Goal: Task Accomplishment & Management: Manage account settings

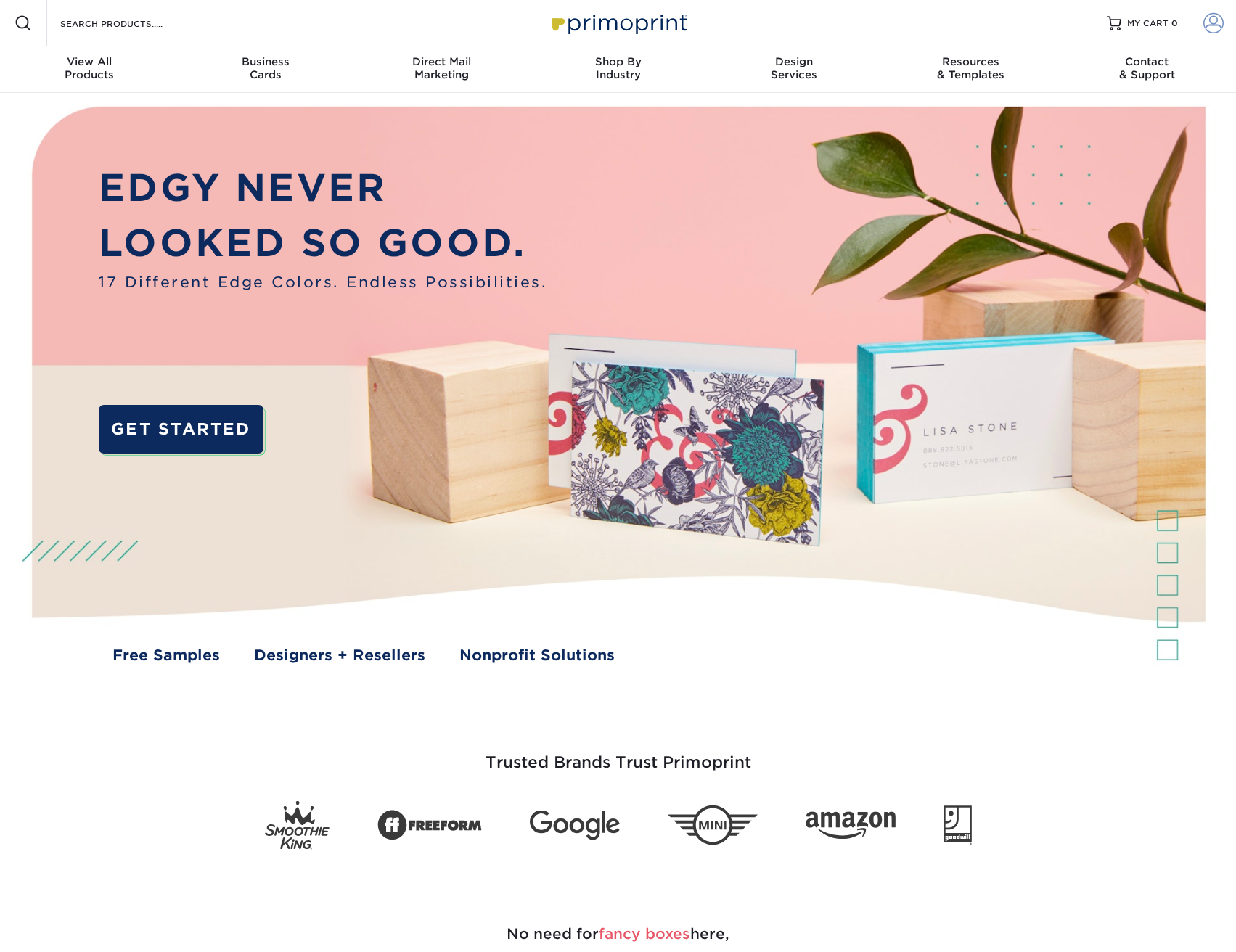
click at [1206, 27] on span at bounding box center [1213, 23] width 20 height 20
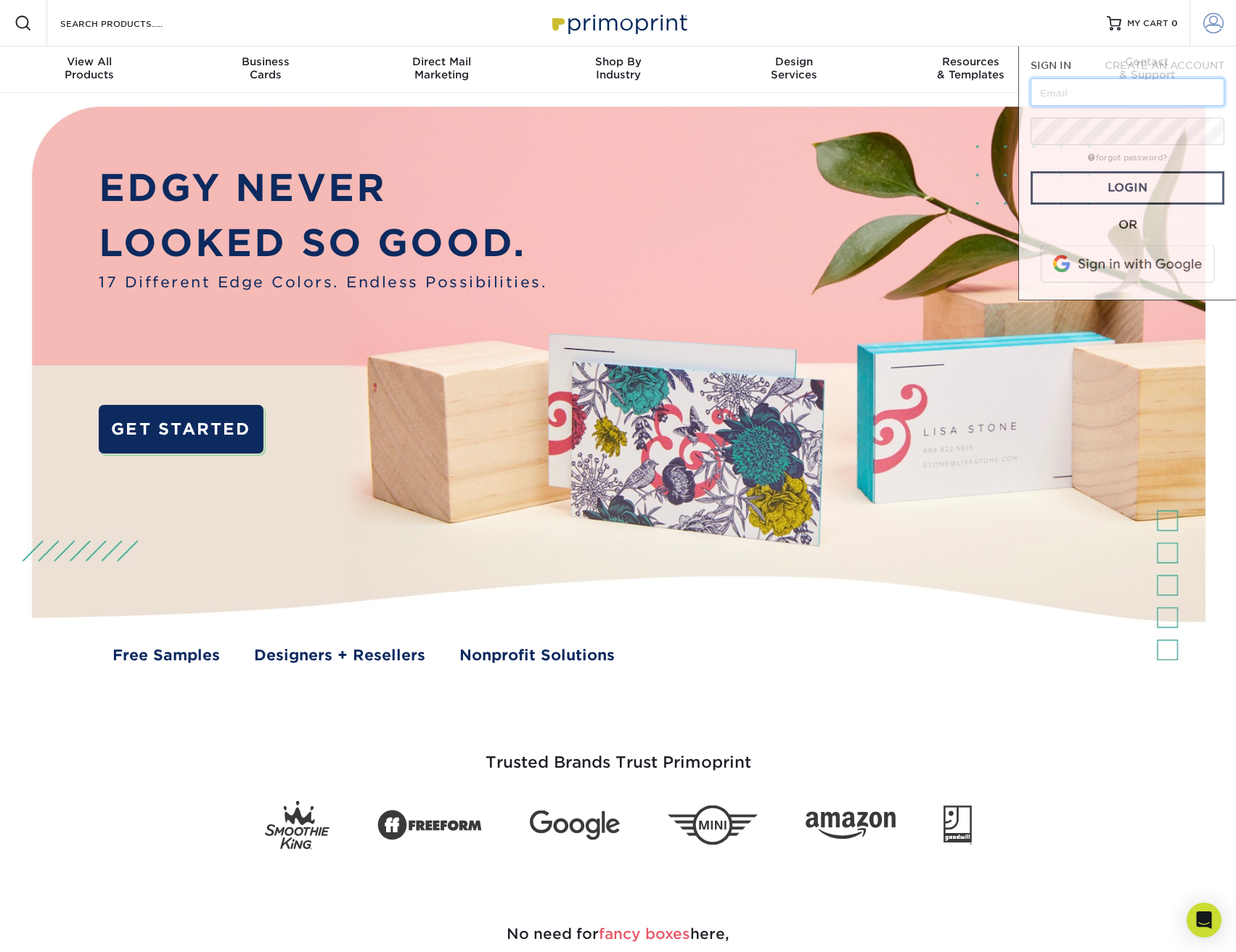
type input "[PERSON_NAME][EMAIL_ADDRESS][DOMAIN_NAME]"
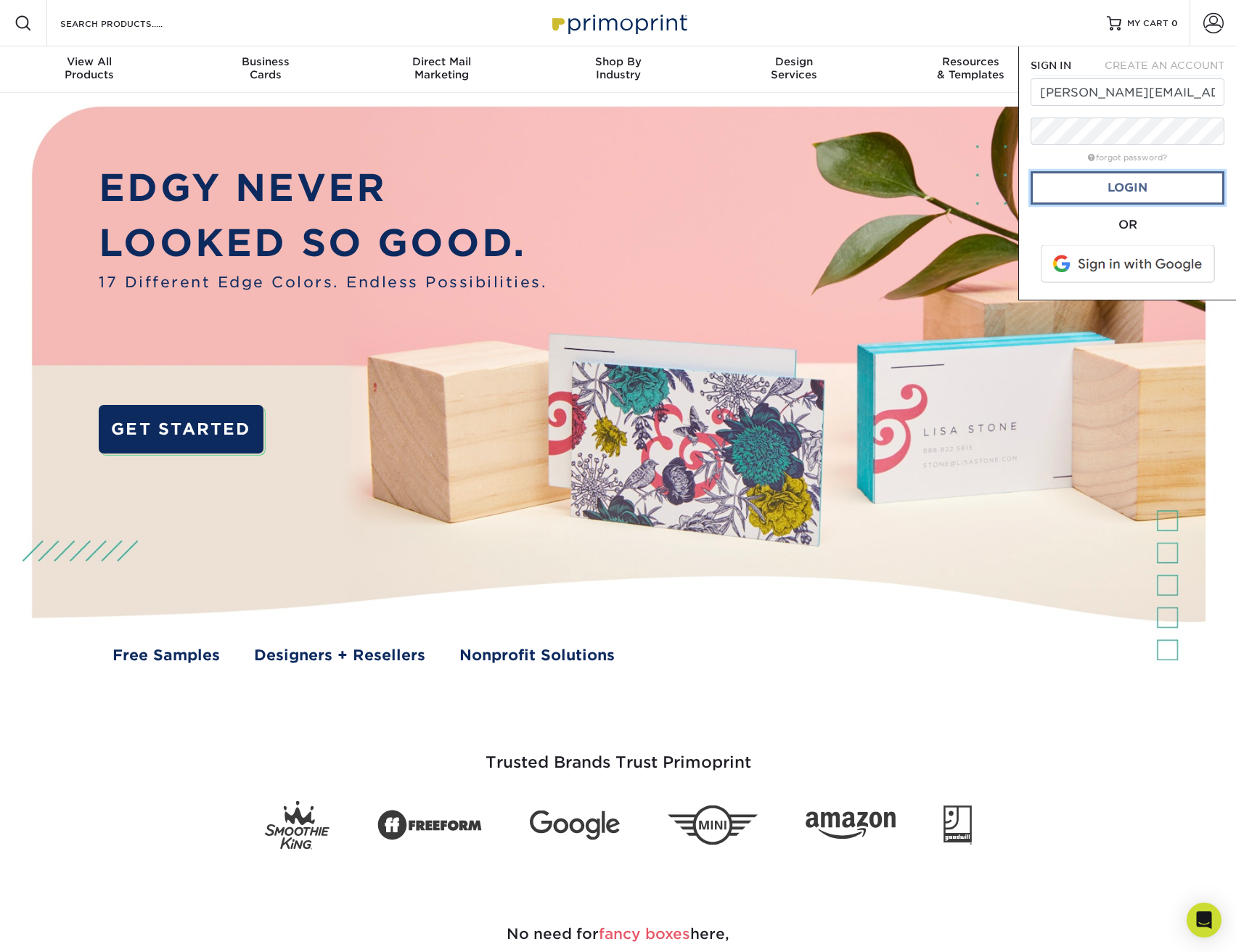
click at [1095, 184] on link "Login" at bounding box center [1127, 188] width 193 height 33
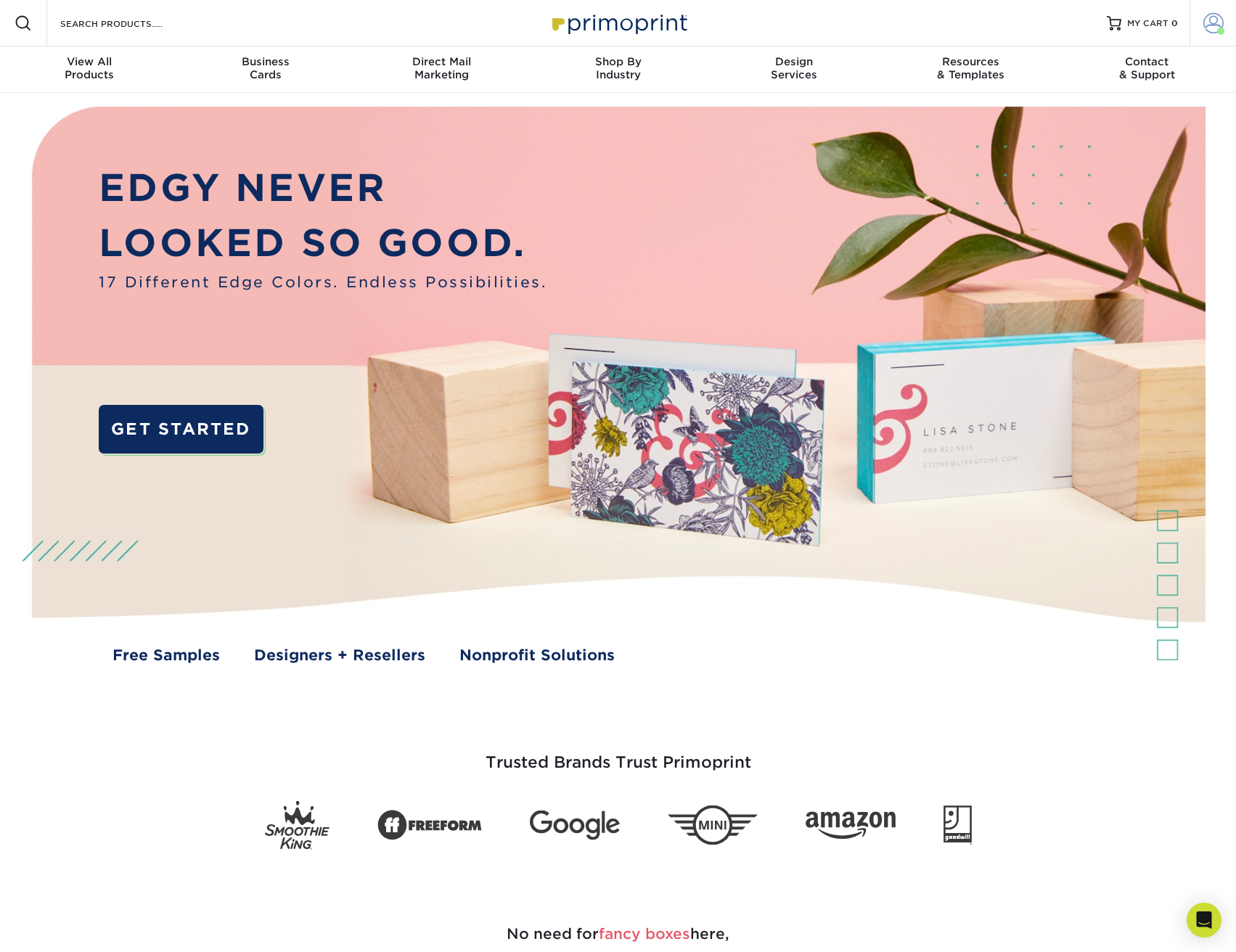
click at [1219, 27] on span at bounding box center [1213, 23] width 20 height 20
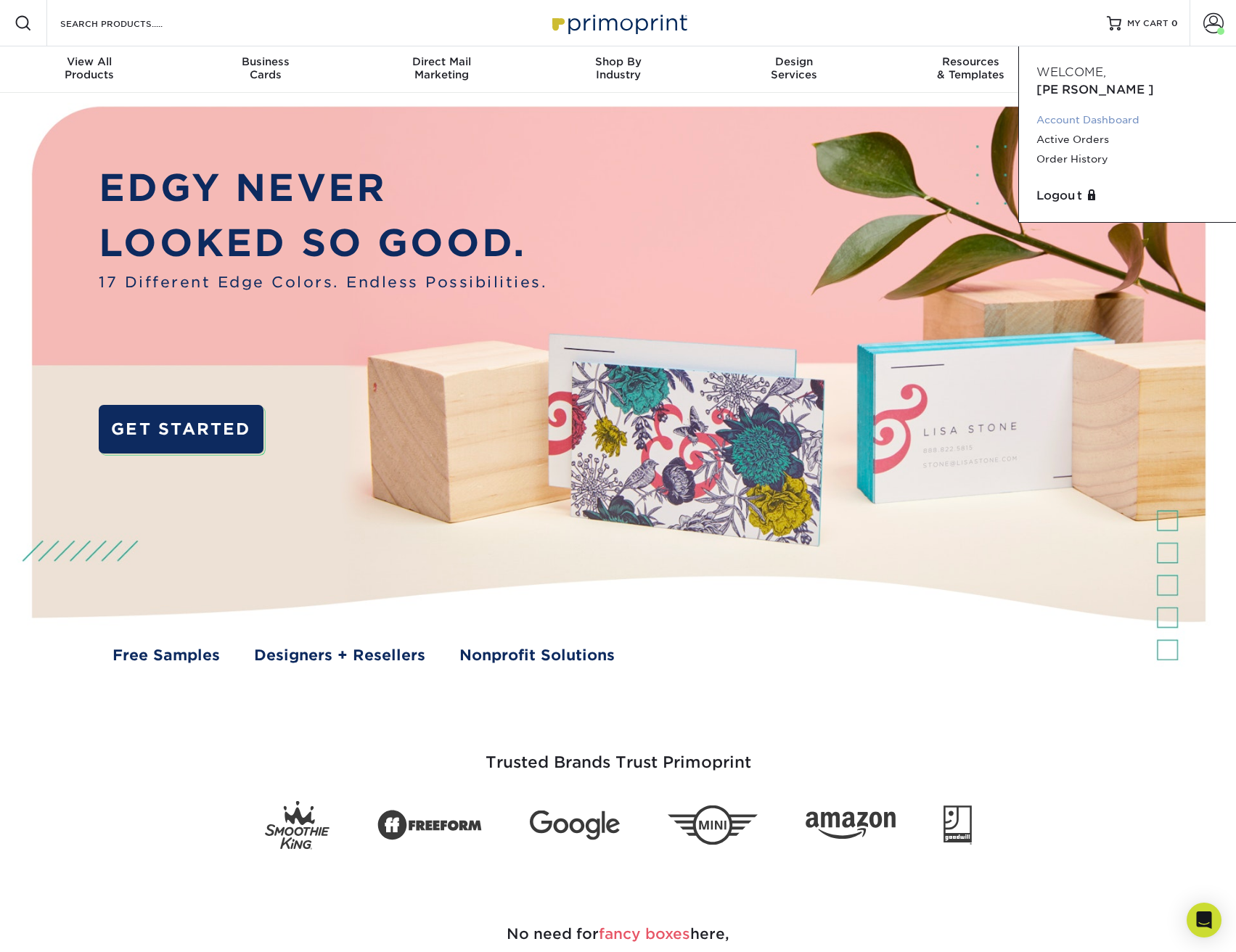
click at [1112, 110] on link "Account Dashboard" at bounding box center [1127, 120] width 182 height 20
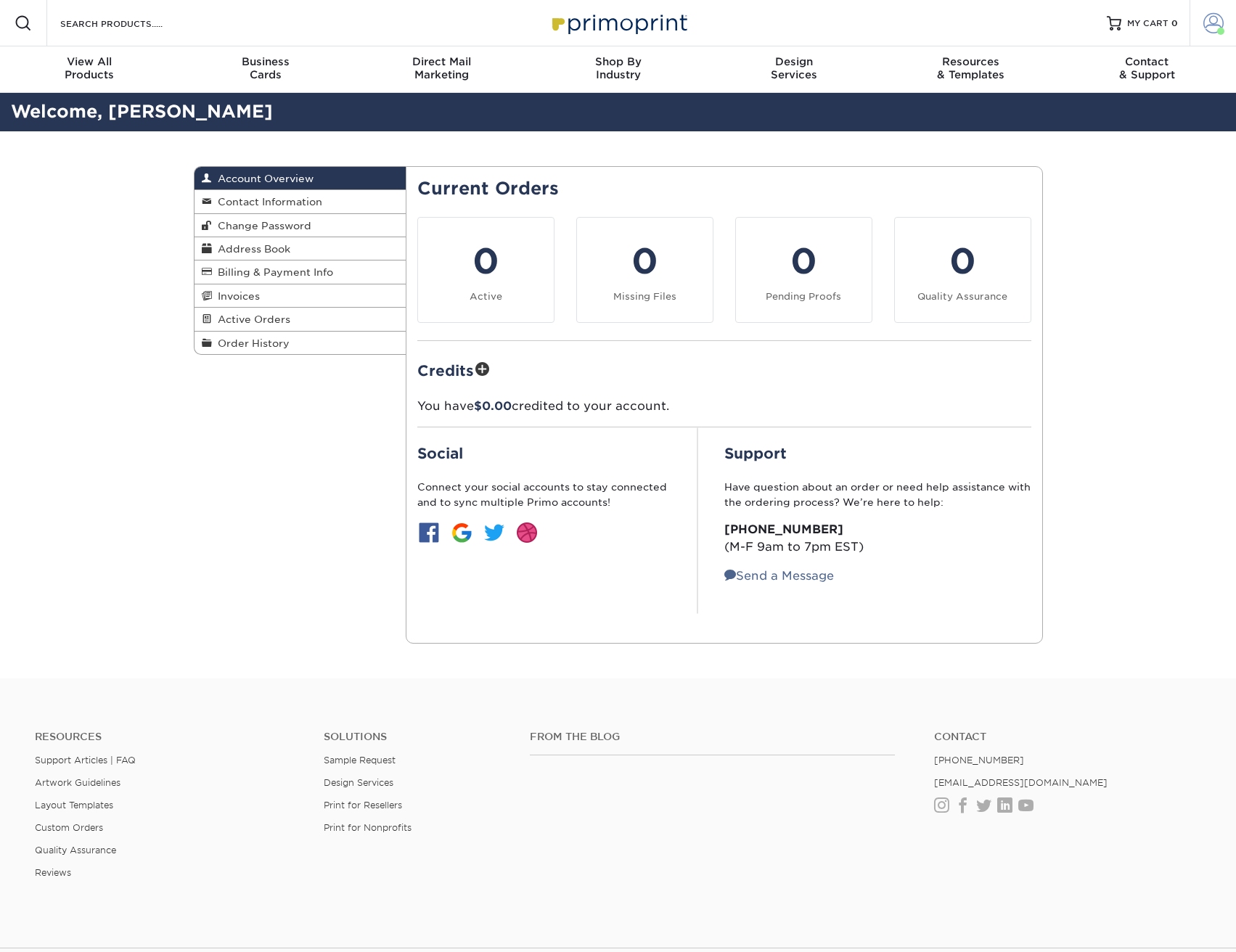
click at [1214, 17] on span at bounding box center [1213, 23] width 20 height 20
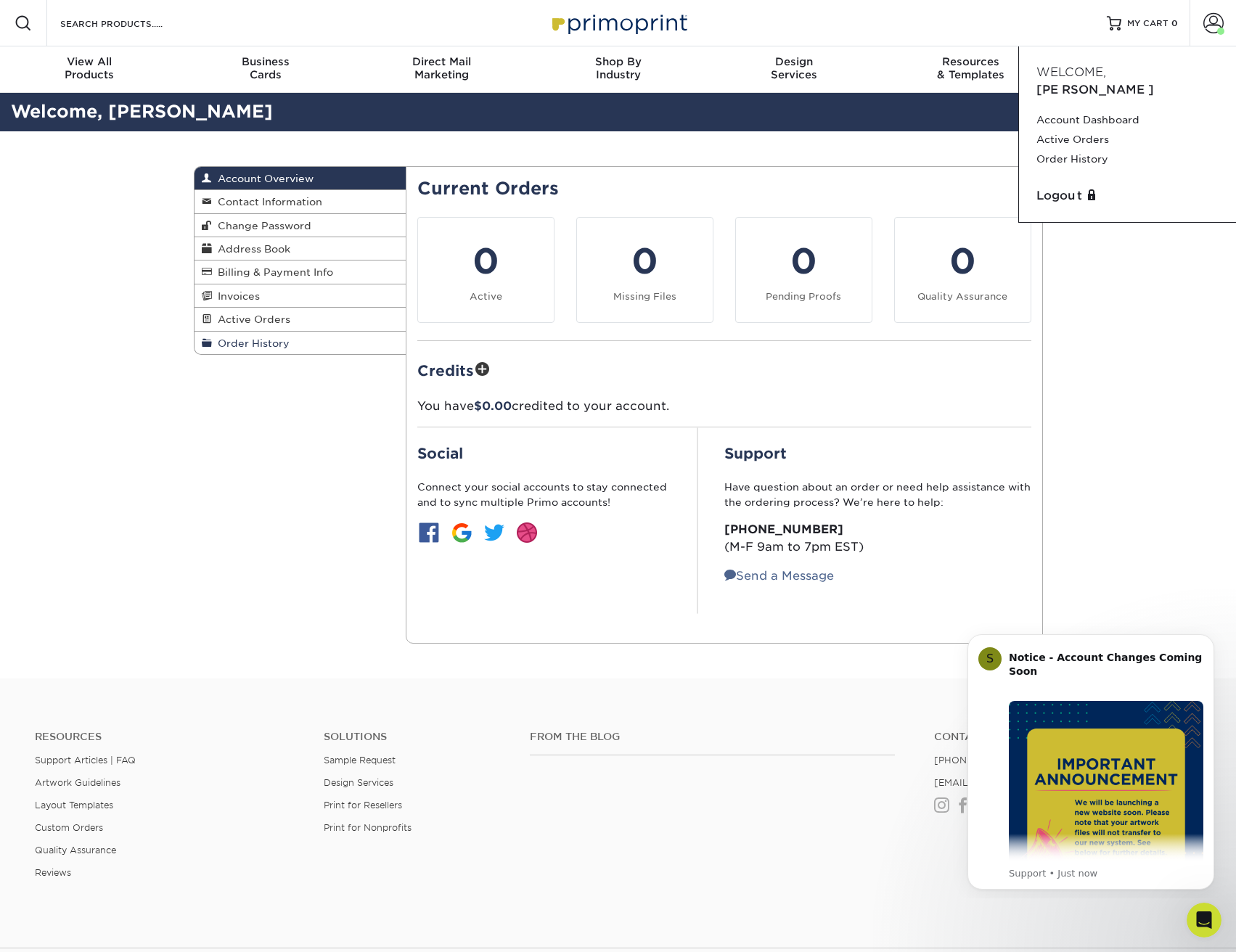
click at [250, 344] on span "Order History" at bounding box center [250, 343] width 77 height 11
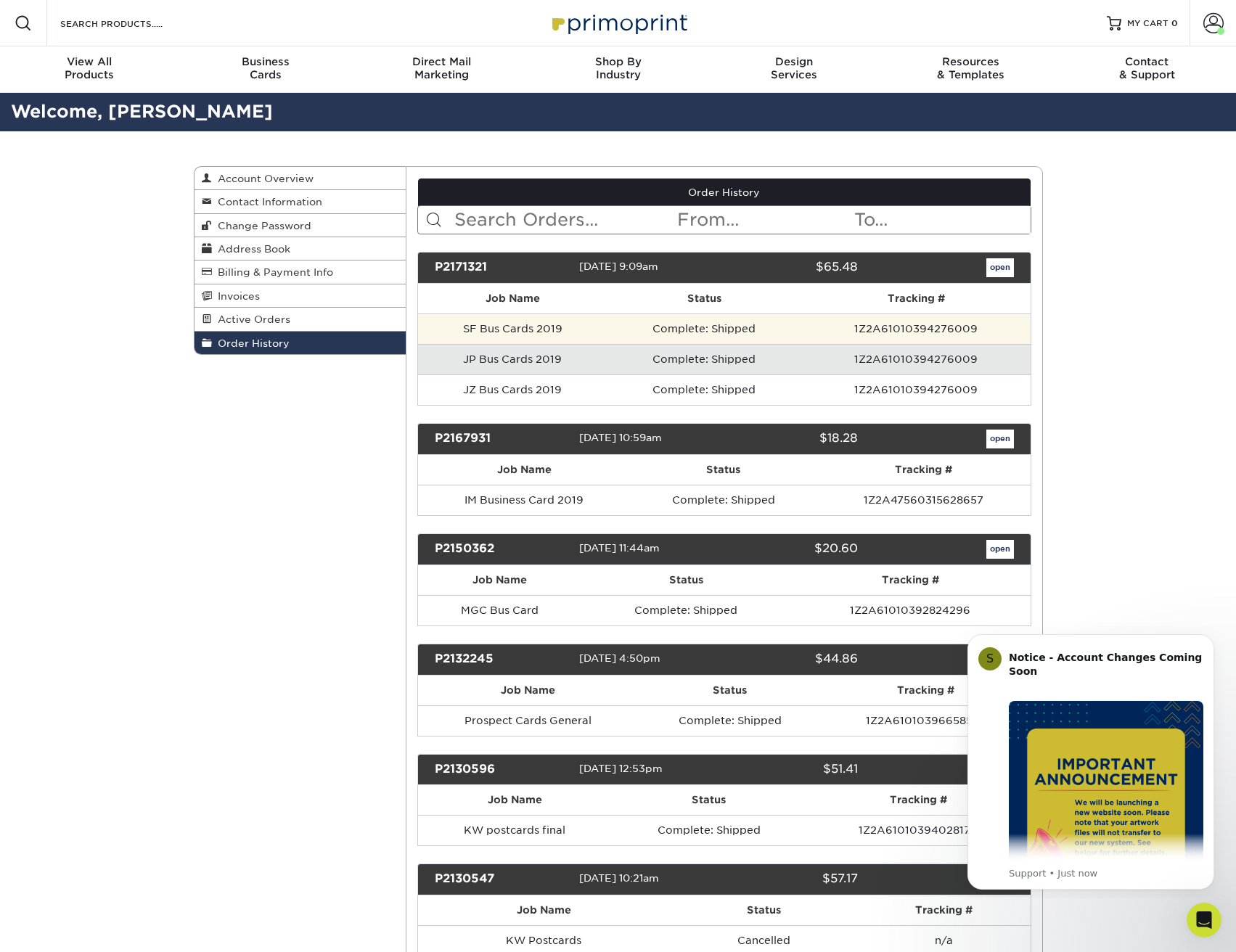
click at [636, 332] on td "Complete: Shipped" at bounding box center [704, 328] width 194 height 30
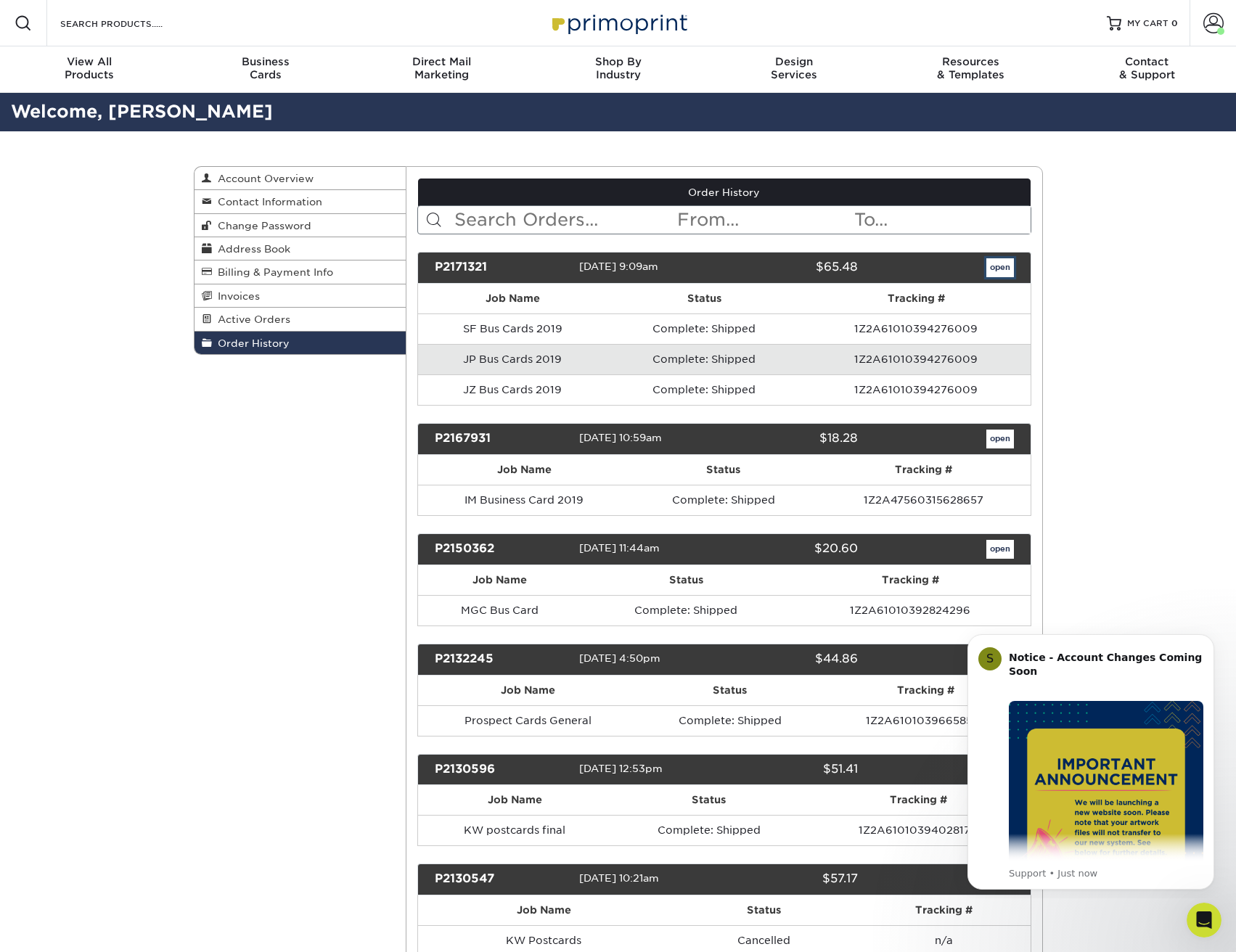
click at [995, 262] on link "open" at bounding box center [1000, 268] width 27 height 19
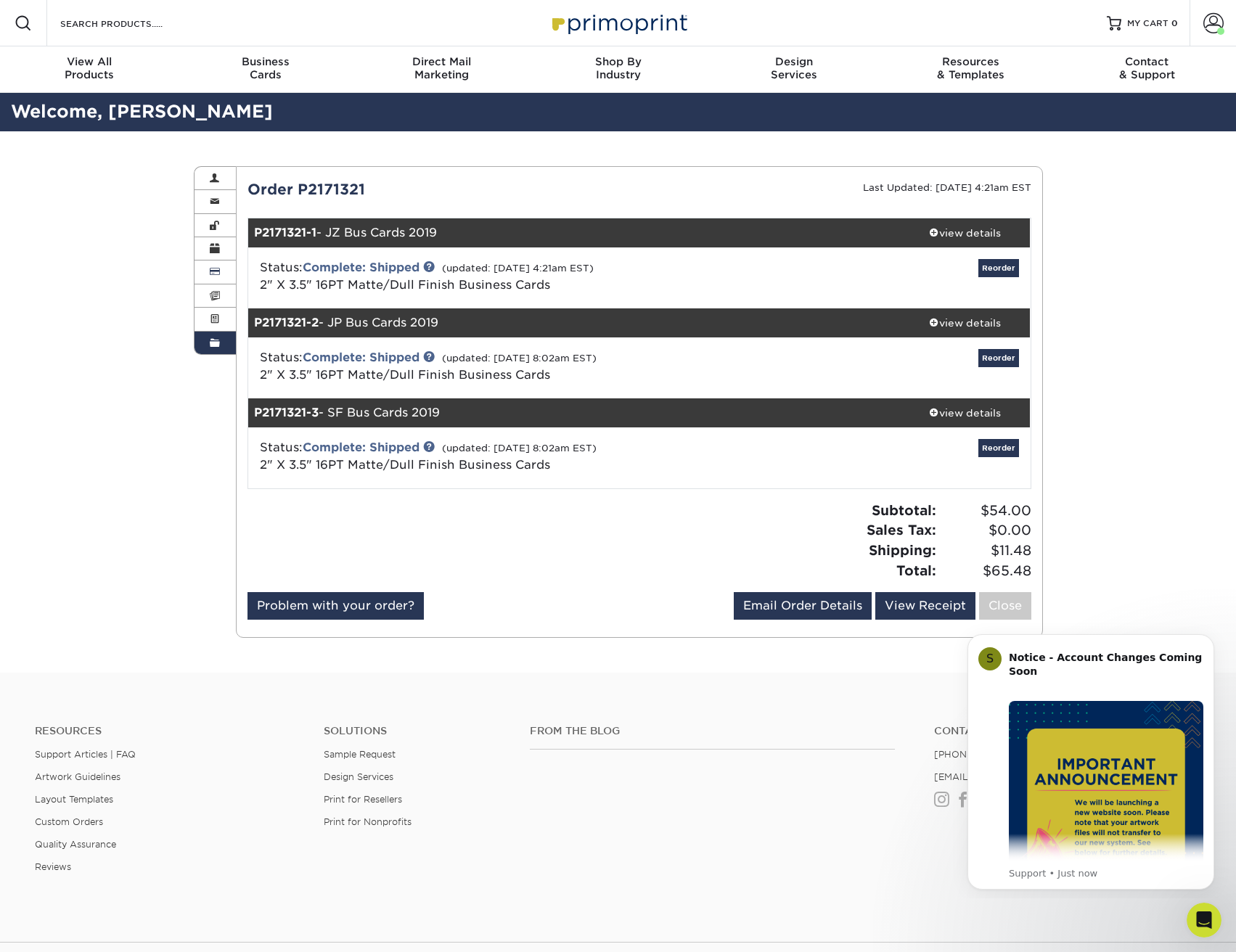
click at [222, 274] on link "Billing & Payment Info" at bounding box center [215, 272] width 42 height 24
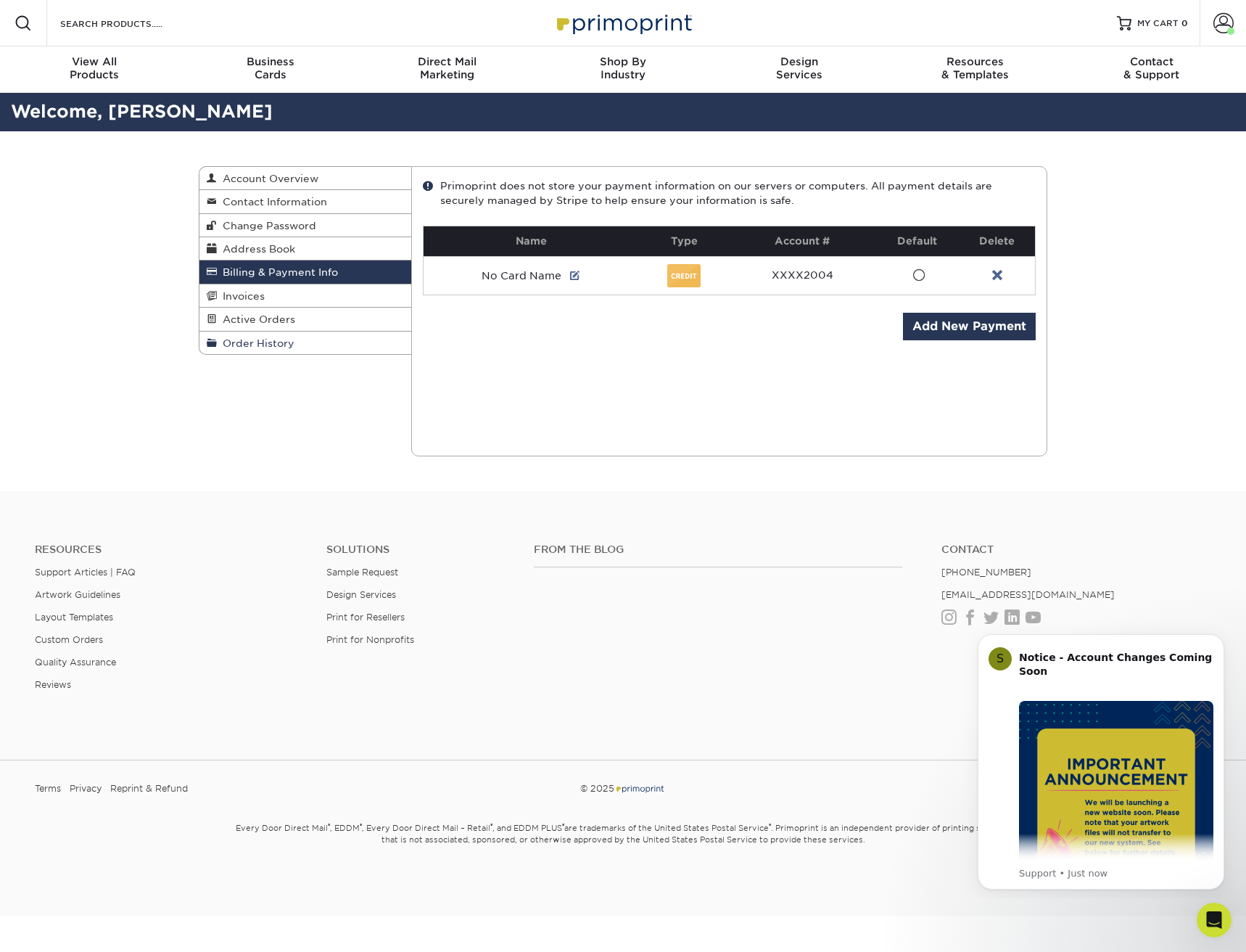
click at [254, 348] on span "Order History" at bounding box center [256, 343] width 77 height 11
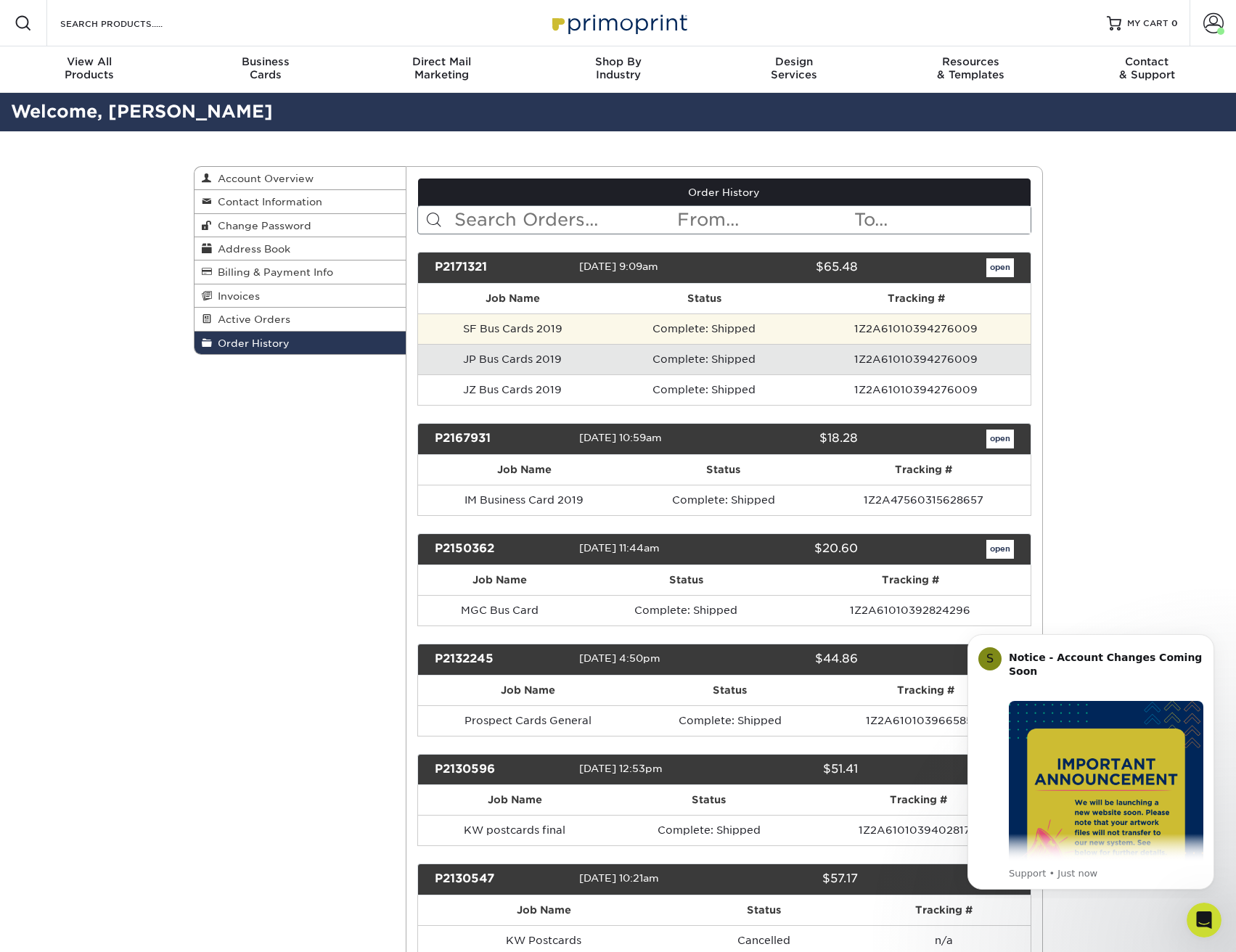
click at [570, 337] on td "SF Bus Cards 2019" at bounding box center [512, 328] width 189 height 30
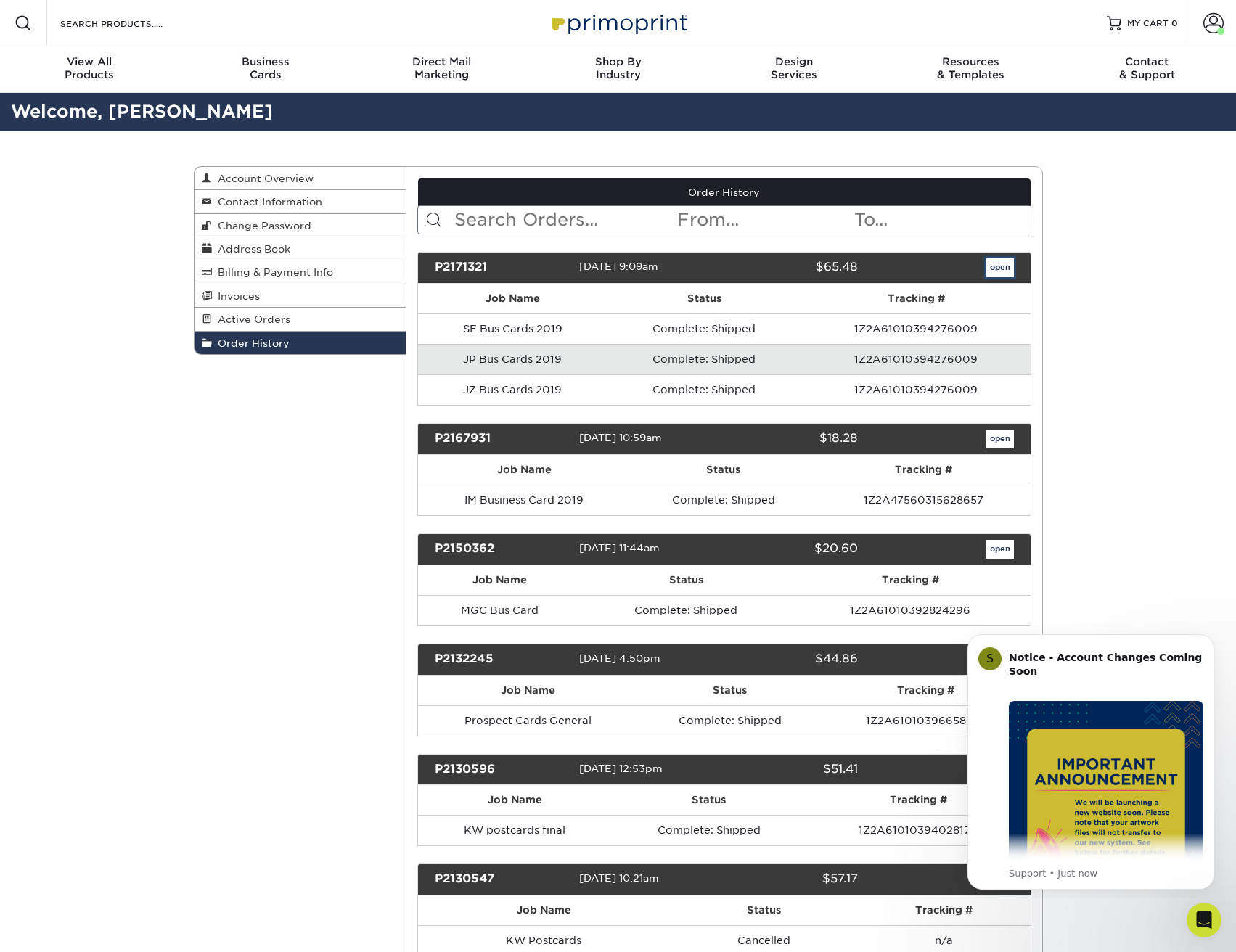
click at [998, 271] on link "open" at bounding box center [1000, 268] width 27 height 19
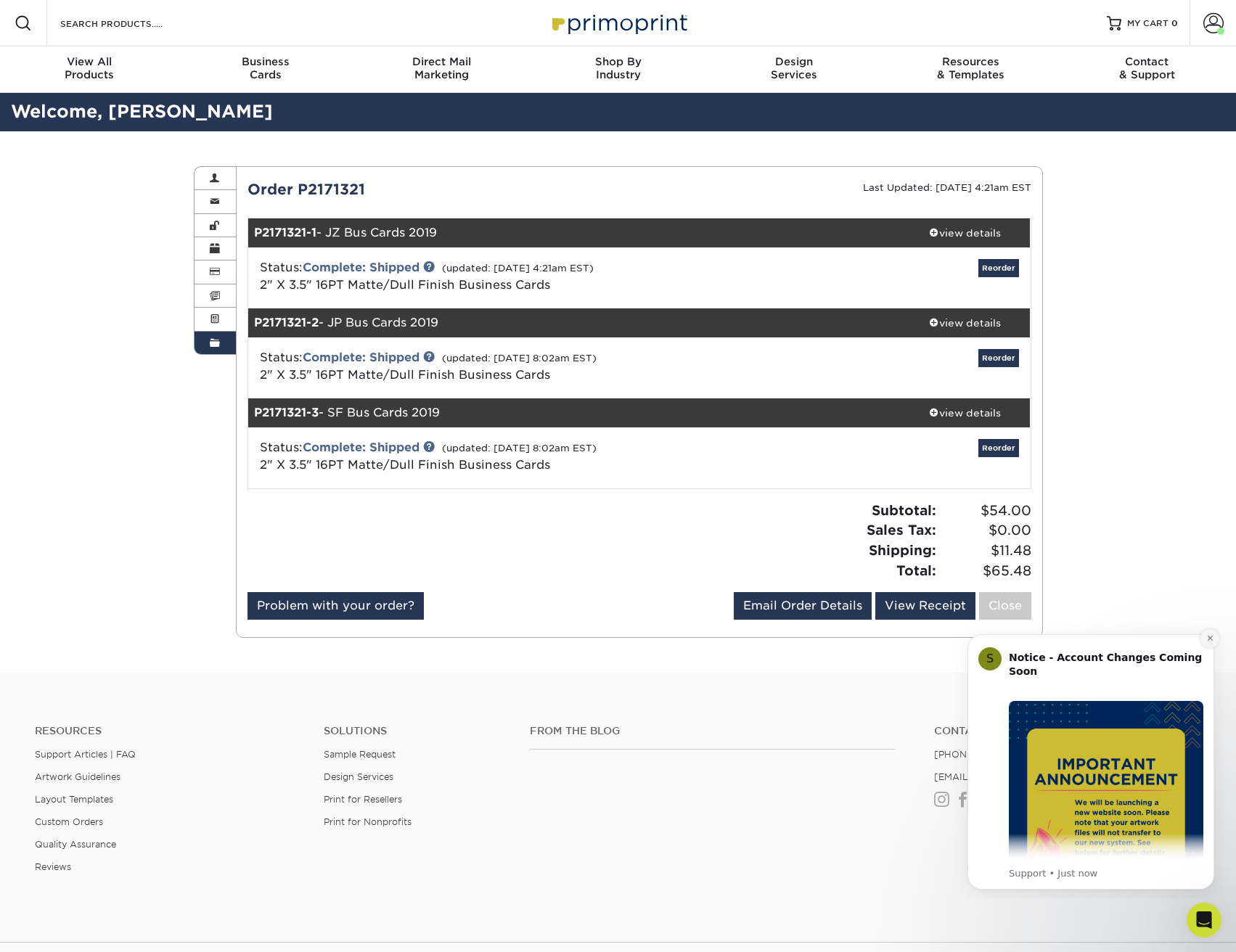
click at [1210, 638] on icon "Dismiss notification" at bounding box center [1209, 638] width 5 height 5
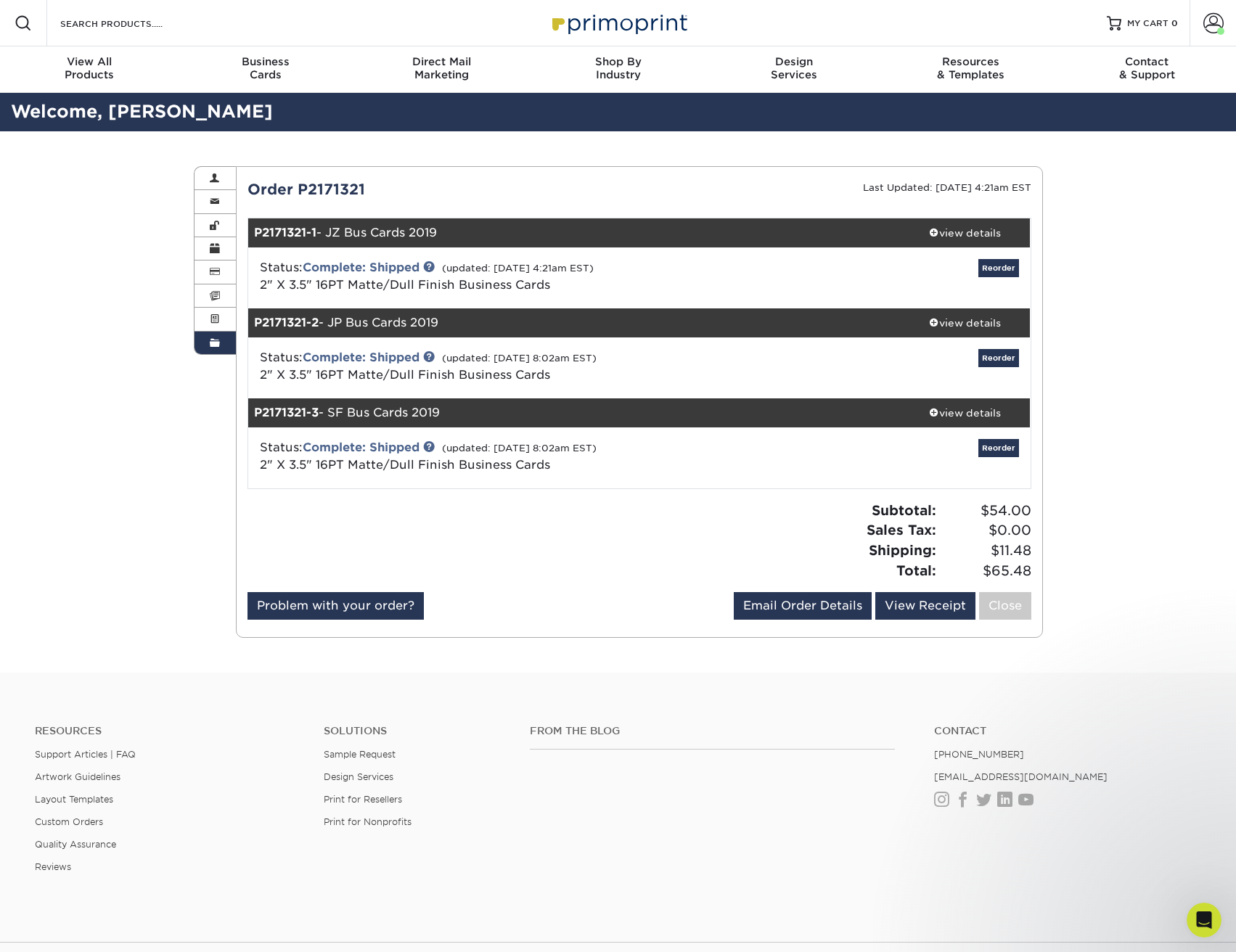
click at [1119, 426] on div "Order History Account Overview Contact Information Change Password Address Book…" at bounding box center [618, 402] width 1236 height 542
